Goal: Task Accomplishment & Management: Use online tool/utility

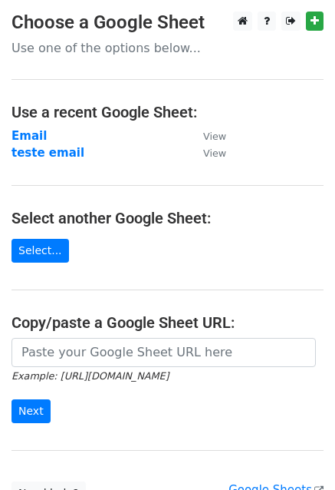
click at [28, 134] on strong "Email" at bounding box center [29, 136] width 35 height 14
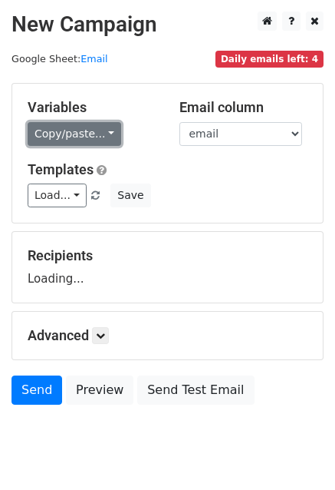
click at [58, 138] on link "Copy/paste..." at bounding box center [75, 134] width 94 height 24
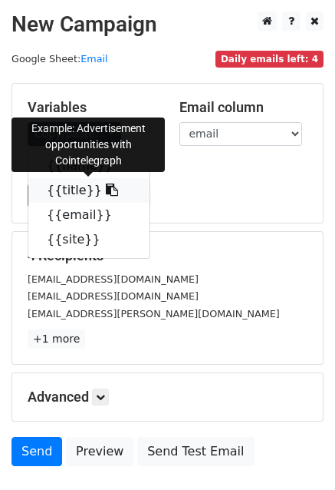
click at [64, 186] on link "{{title}}" at bounding box center [88, 190] width 121 height 25
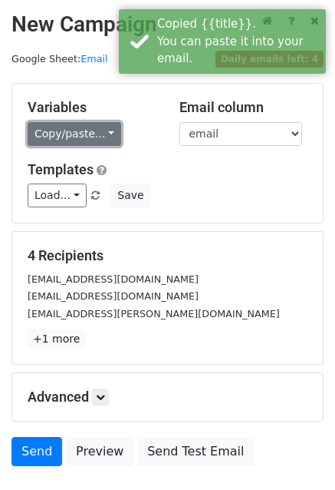
click at [57, 141] on link "Copy/paste..." at bounding box center [75, 134] width 94 height 24
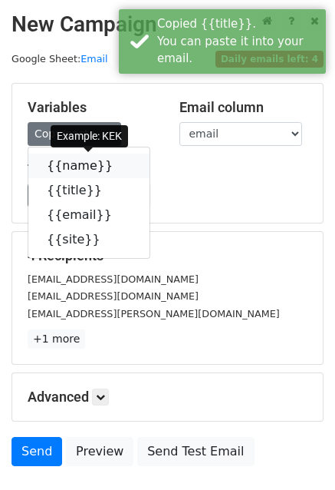
click at [68, 164] on link "{{name}}" at bounding box center [88, 165] width 121 height 25
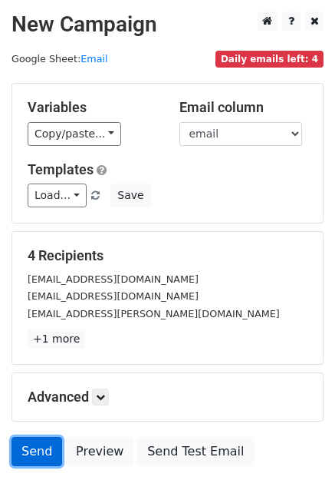
click at [18, 451] on link "Send" at bounding box center [37, 451] width 51 height 29
